Goal: Information Seeking & Learning: Understand process/instructions

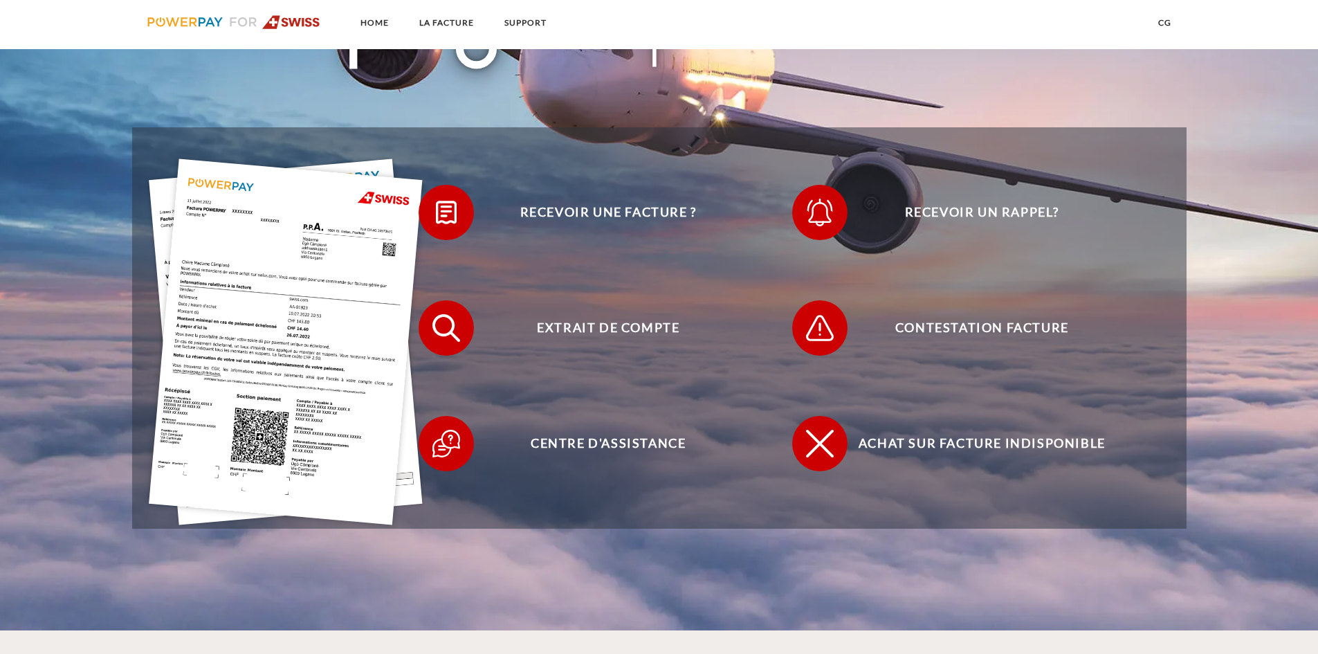
scroll to position [277, 0]
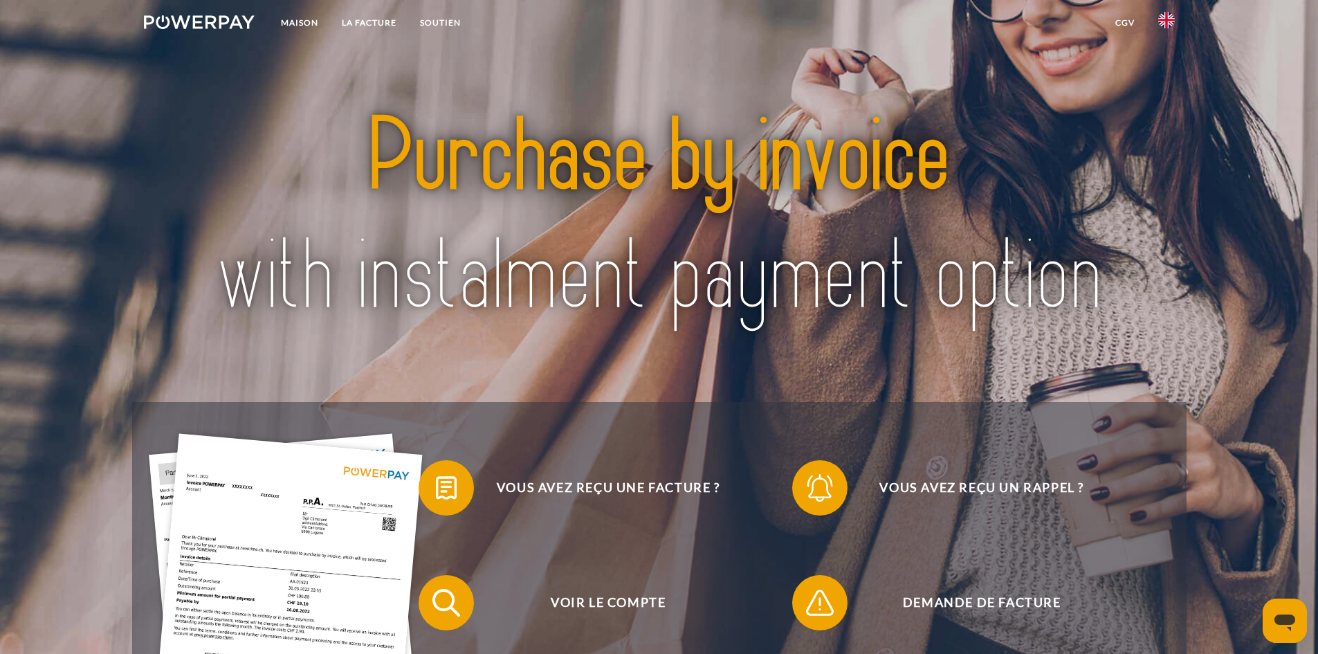
click at [1168, 22] on img at bounding box center [1167, 20] width 17 height 17
click at [1166, 97] on img at bounding box center [1167, 100] width 17 height 17
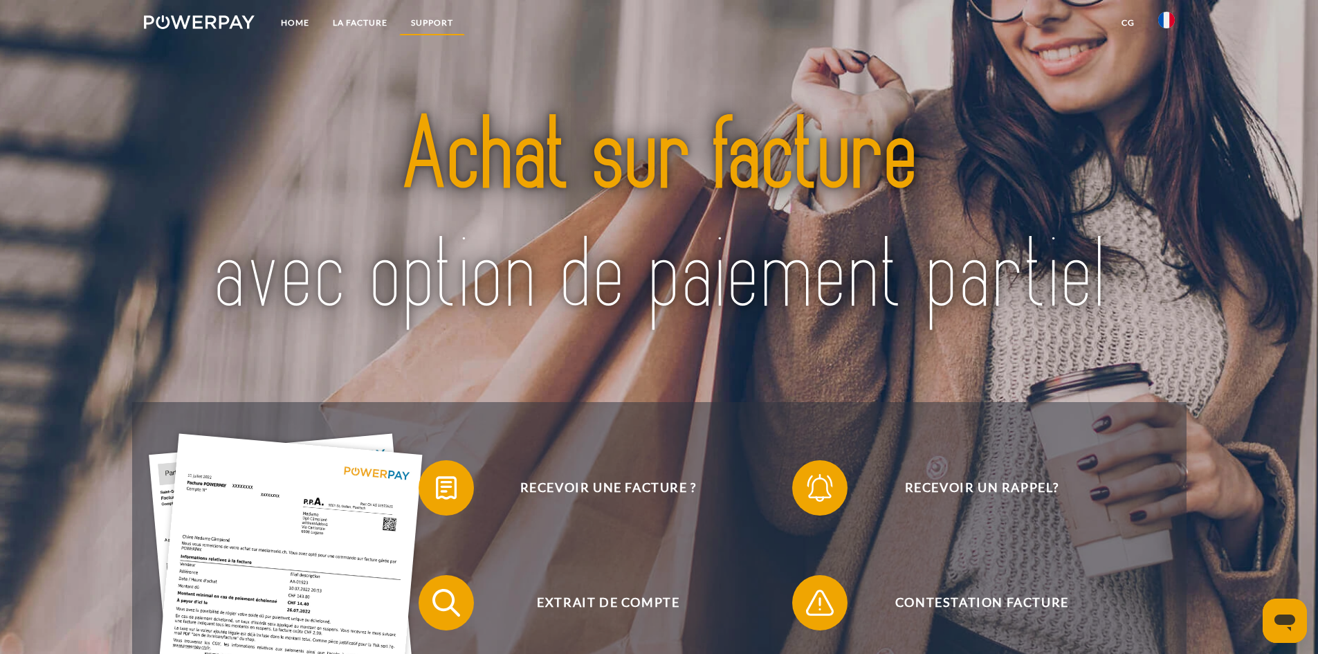
click at [440, 21] on link "Support" at bounding box center [432, 22] width 66 height 25
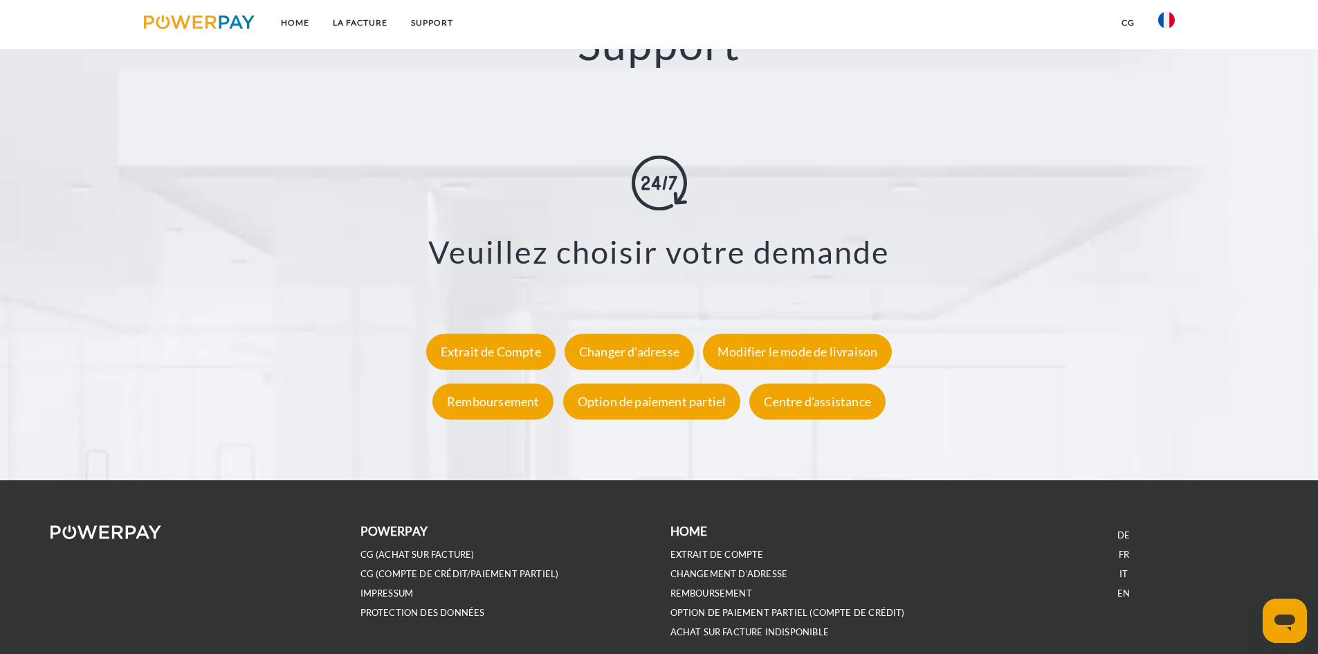
scroll to position [2549, 0]
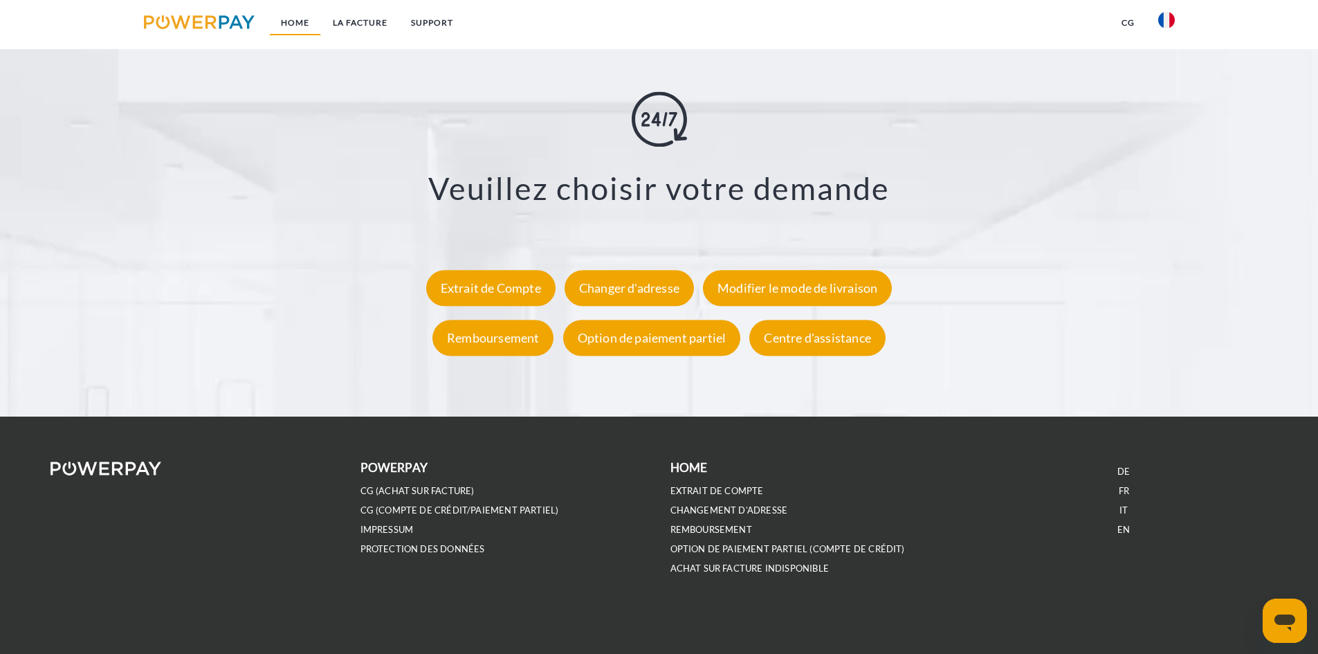
click at [297, 24] on link "Home" at bounding box center [295, 22] width 52 height 25
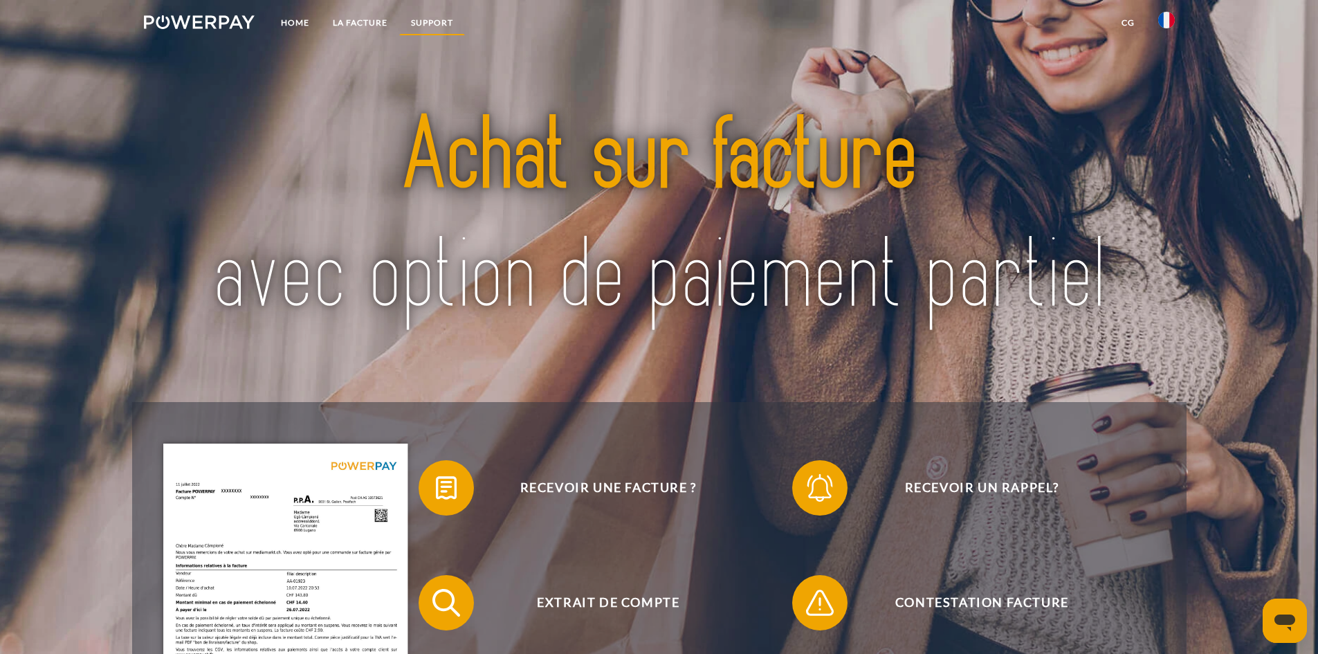
click at [439, 19] on link "Support" at bounding box center [432, 22] width 66 height 25
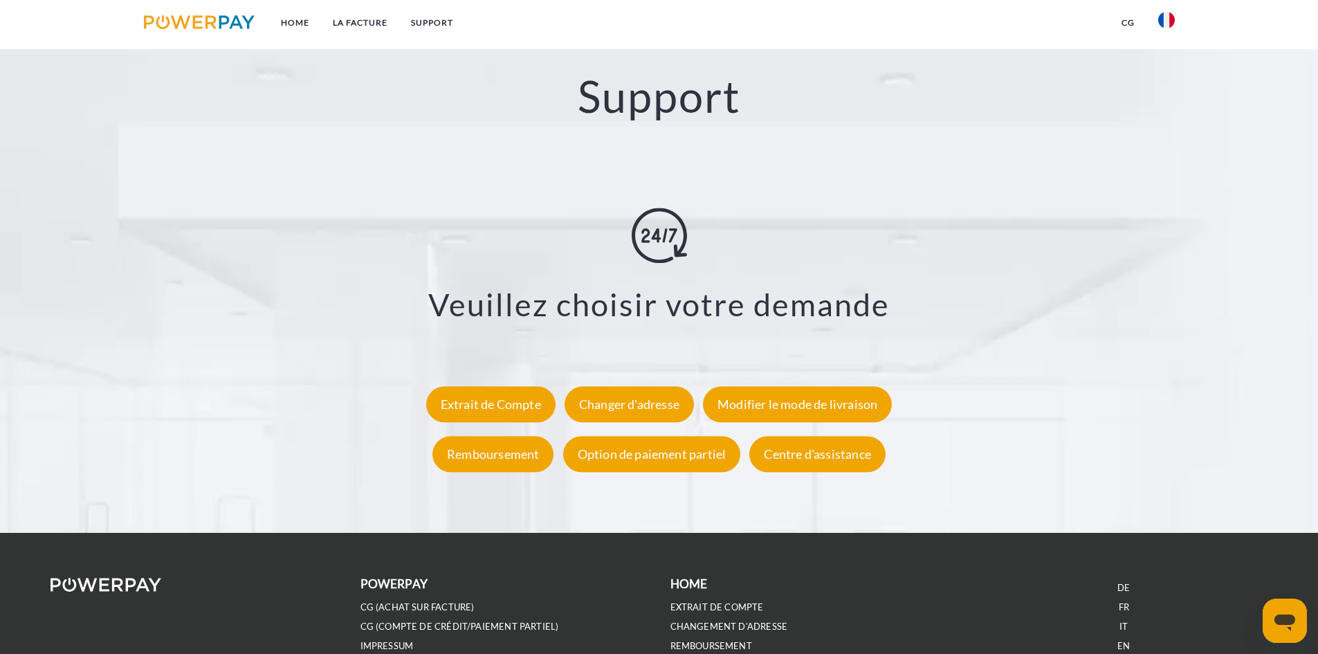
scroll to position [2433, 0]
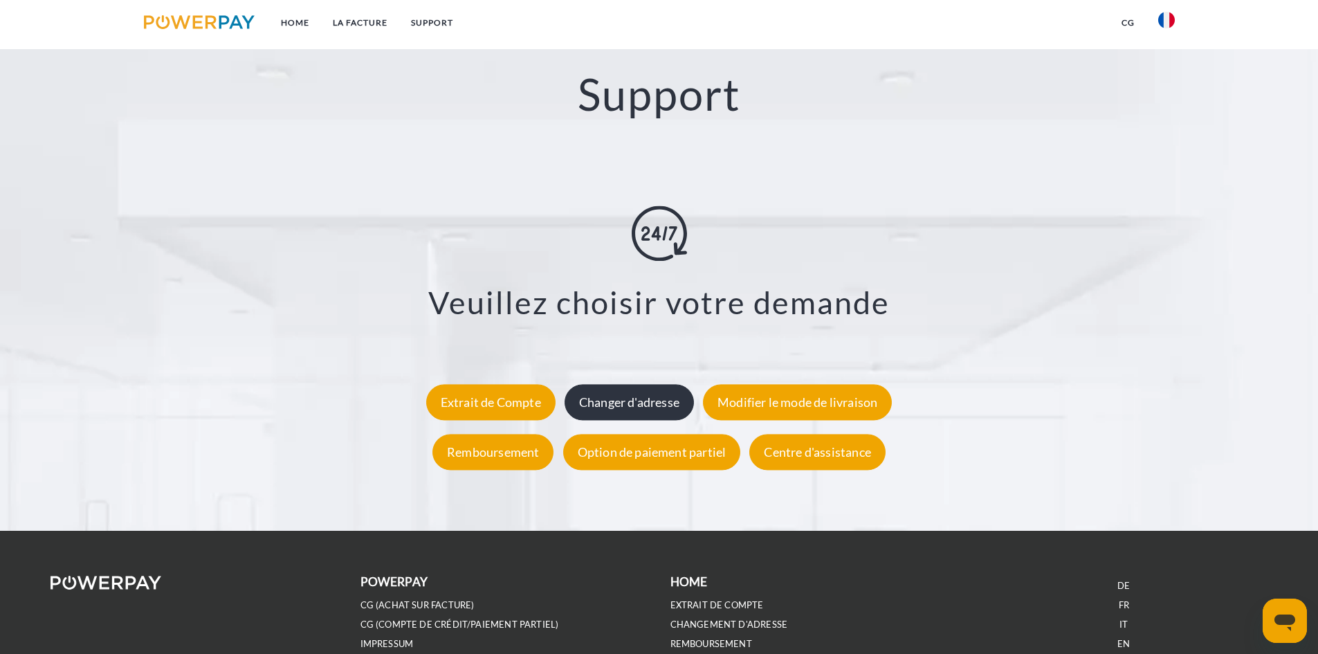
click at [635, 404] on div "Changer d'adresse" at bounding box center [629, 402] width 129 height 36
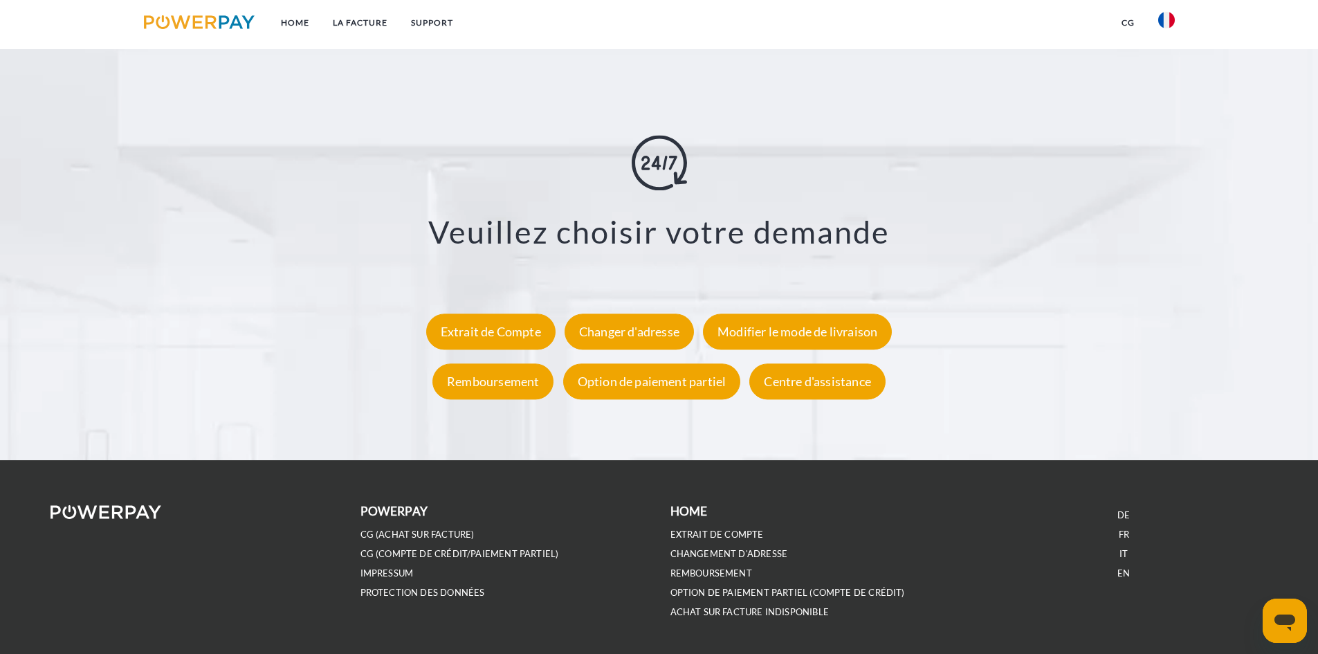
scroll to position [2480, 0]
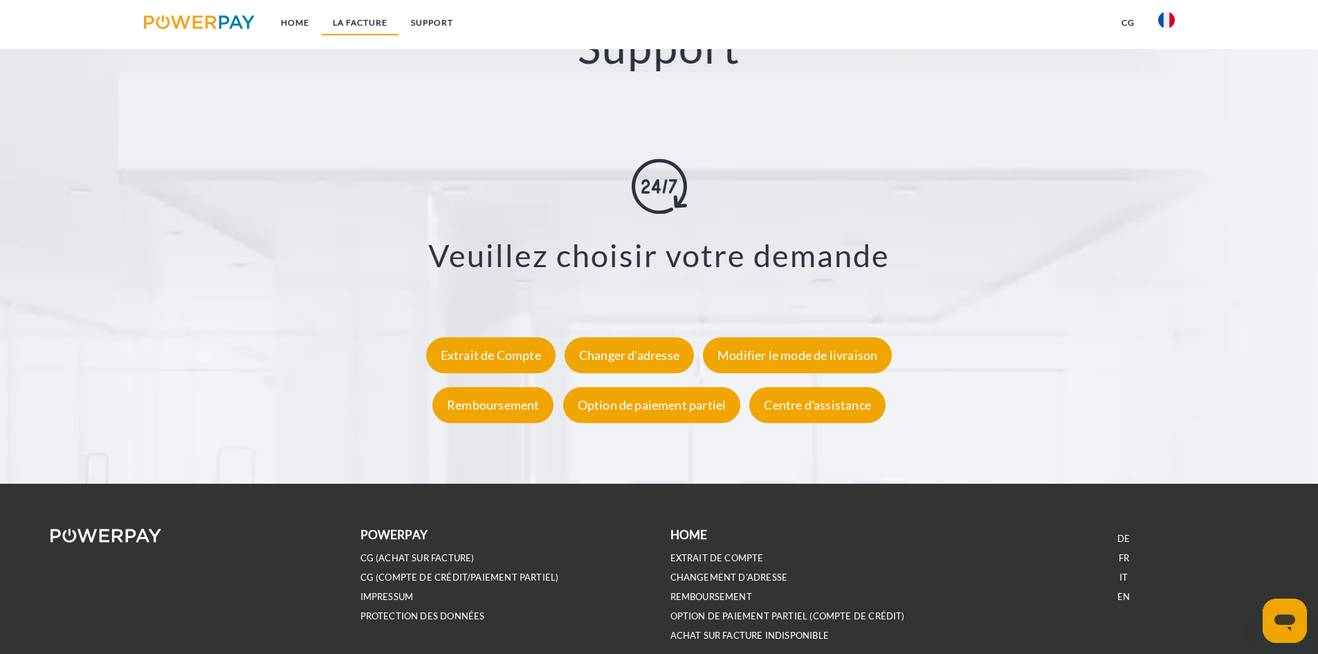
click at [366, 19] on link "LA FACTURE" at bounding box center [360, 22] width 78 height 25
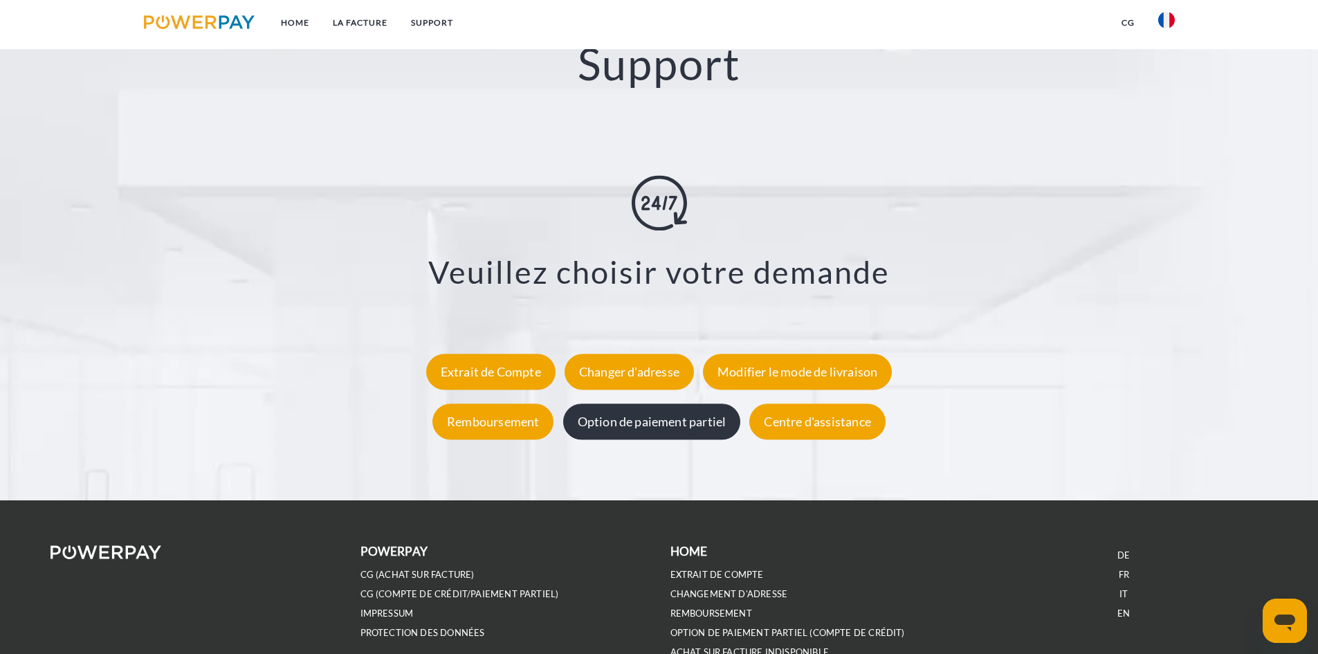
scroll to position [2549, 0]
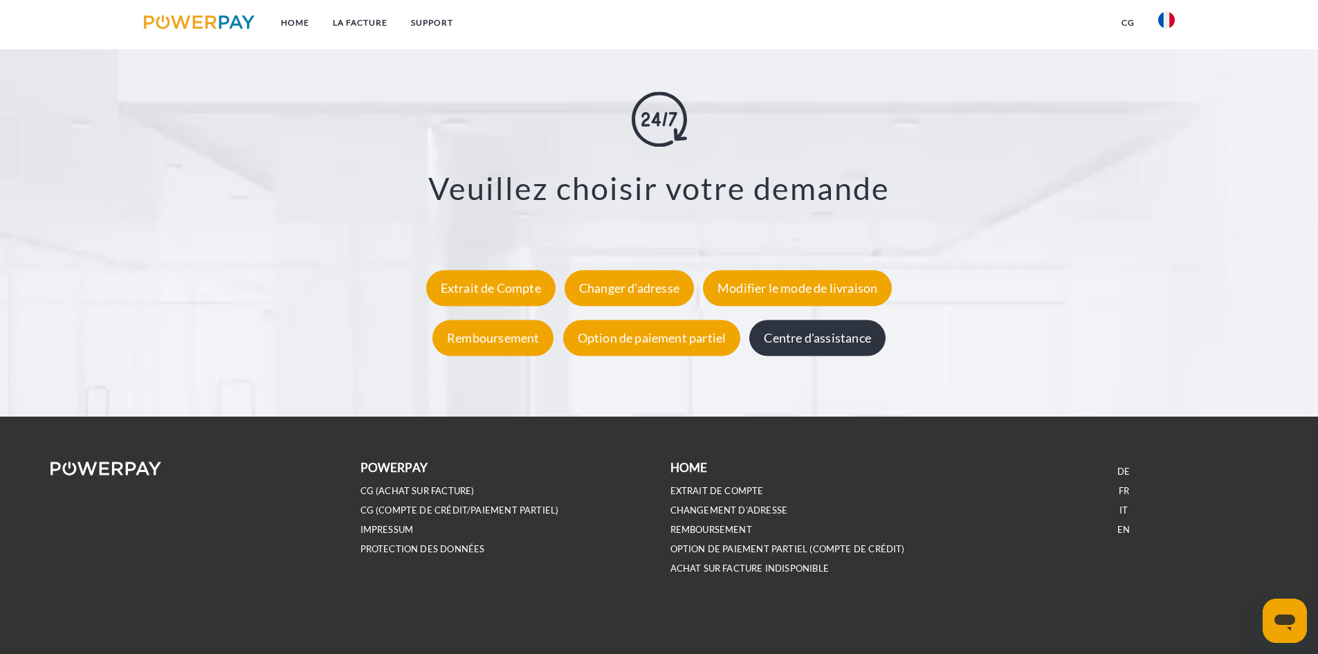
click at [839, 339] on div "Centre d'assistance" at bounding box center [818, 338] width 136 height 36
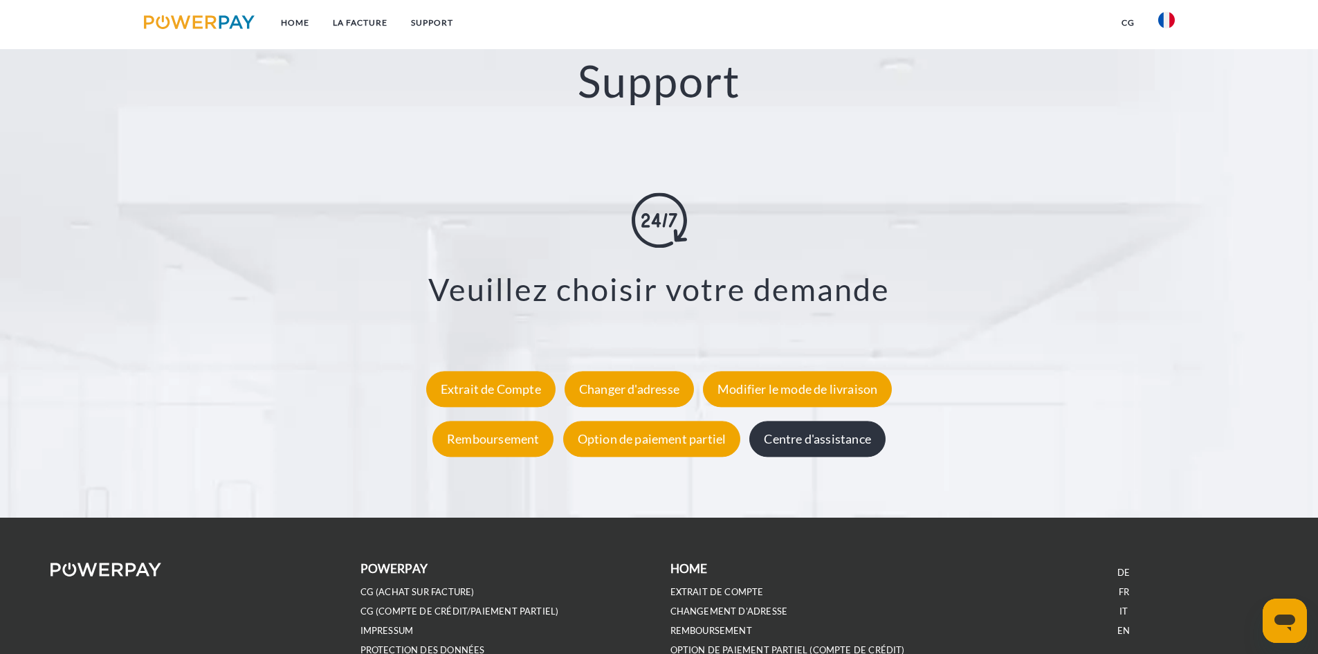
scroll to position [2433, 0]
